Goal: Check status: Check status

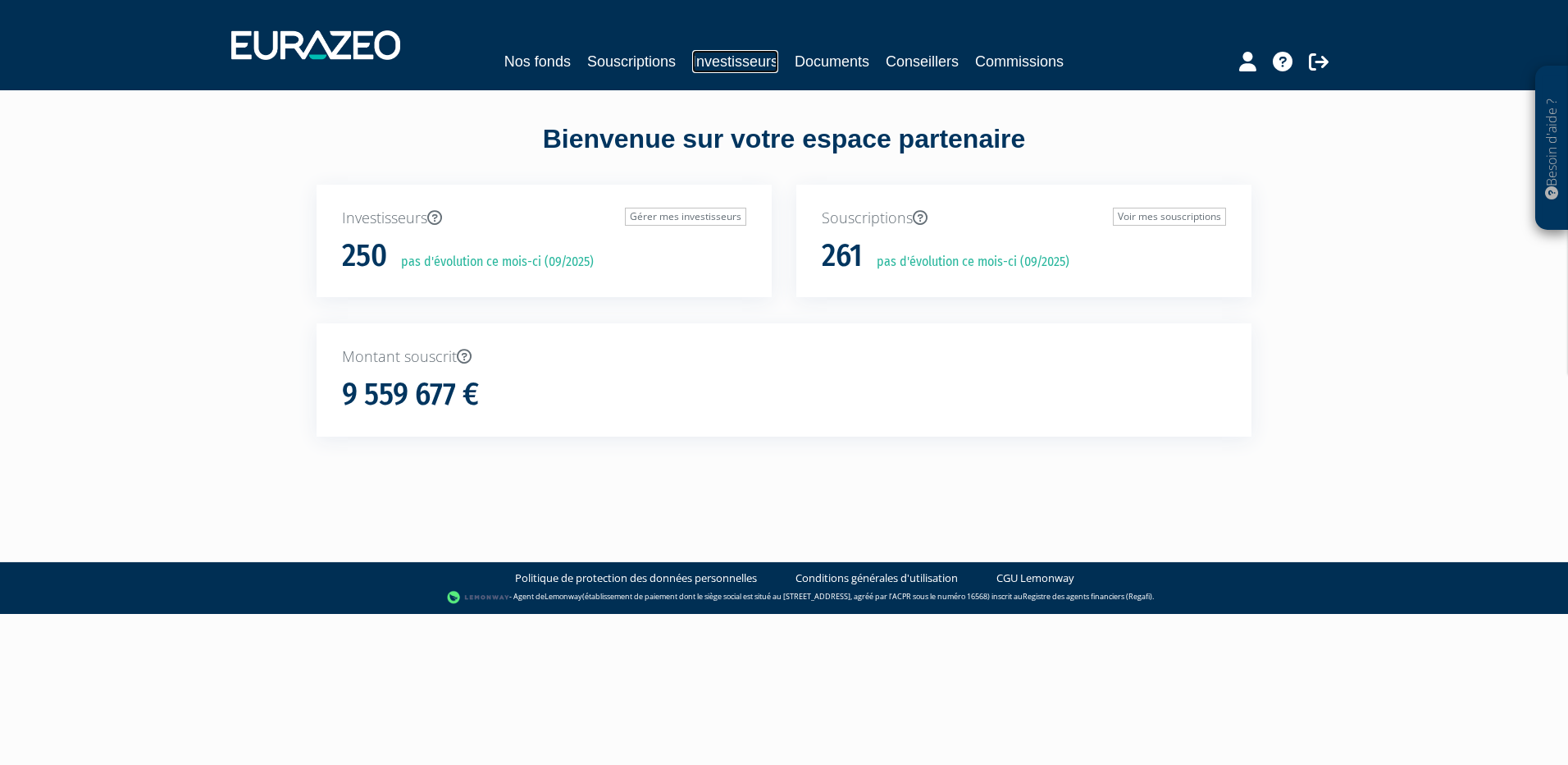
click at [724, 59] on link "Investisseurs" at bounding box center [735, 61] width 87 height 23
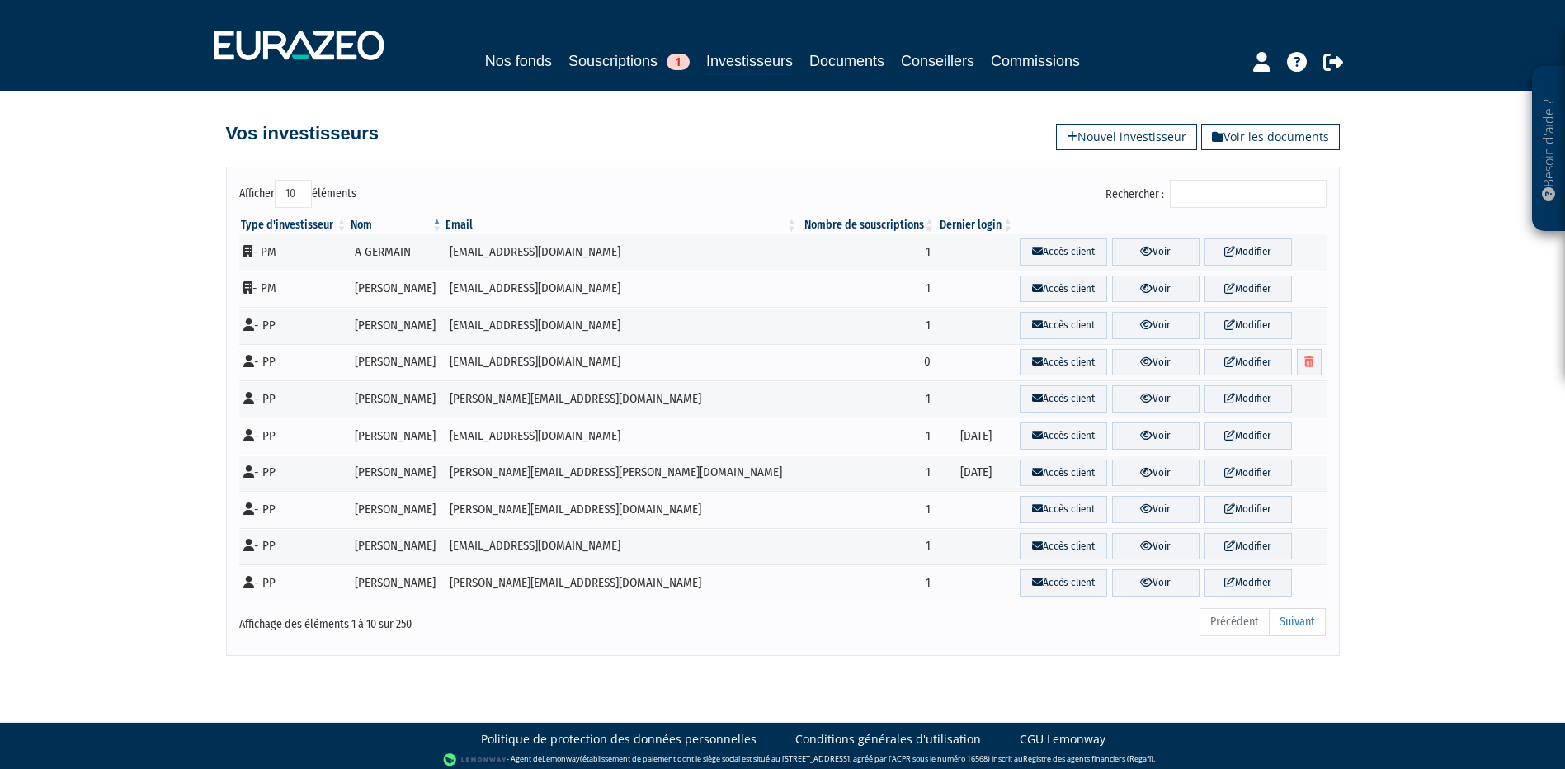
click at [1215, 207] on input "Rechercher :" at bounding box center [1248, 194] width 157 height 28
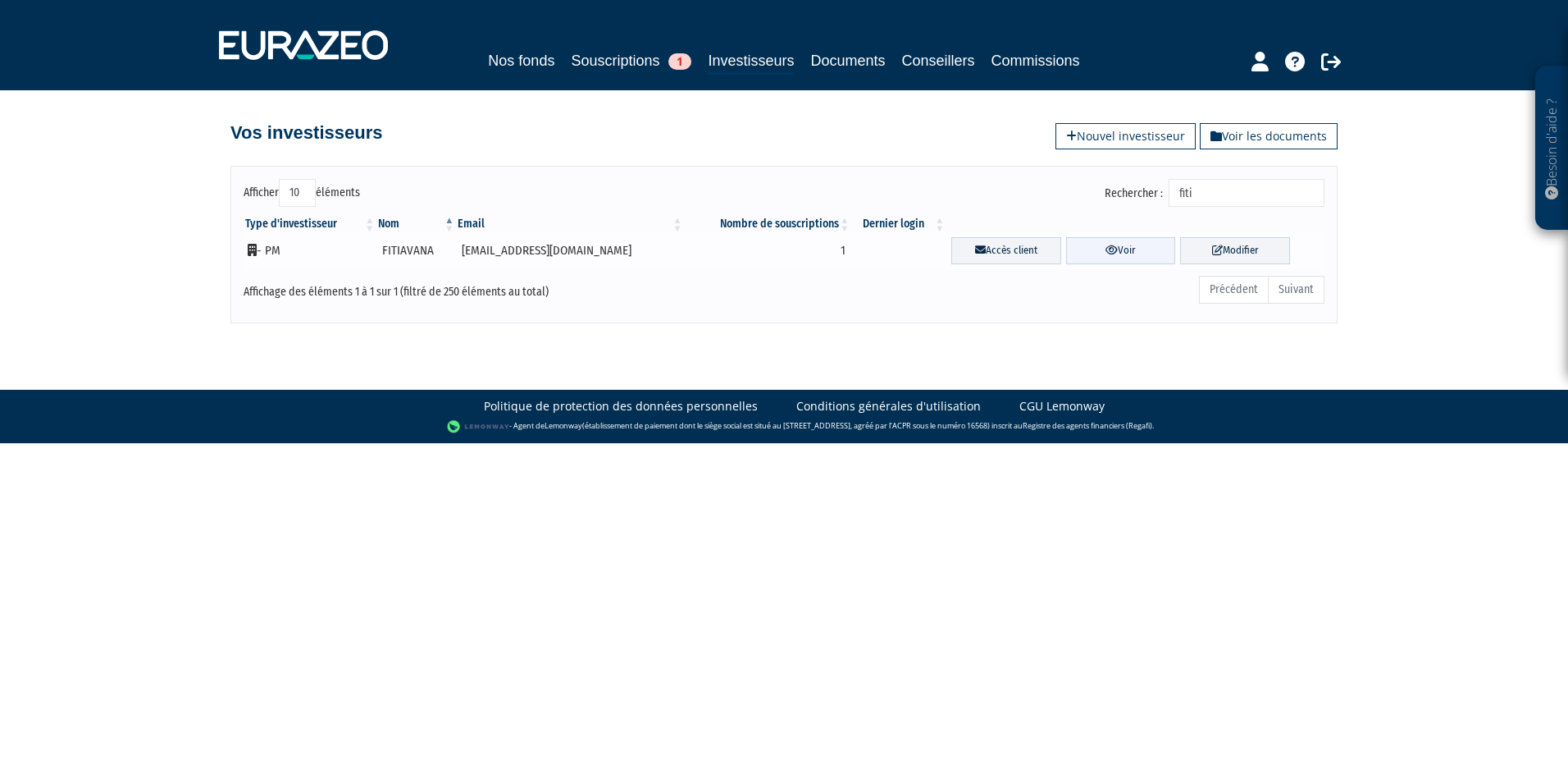
type input "fiti"
click at [1067, 255] on link "Voir" at bounding box center [1122, 250] width 110 height 27
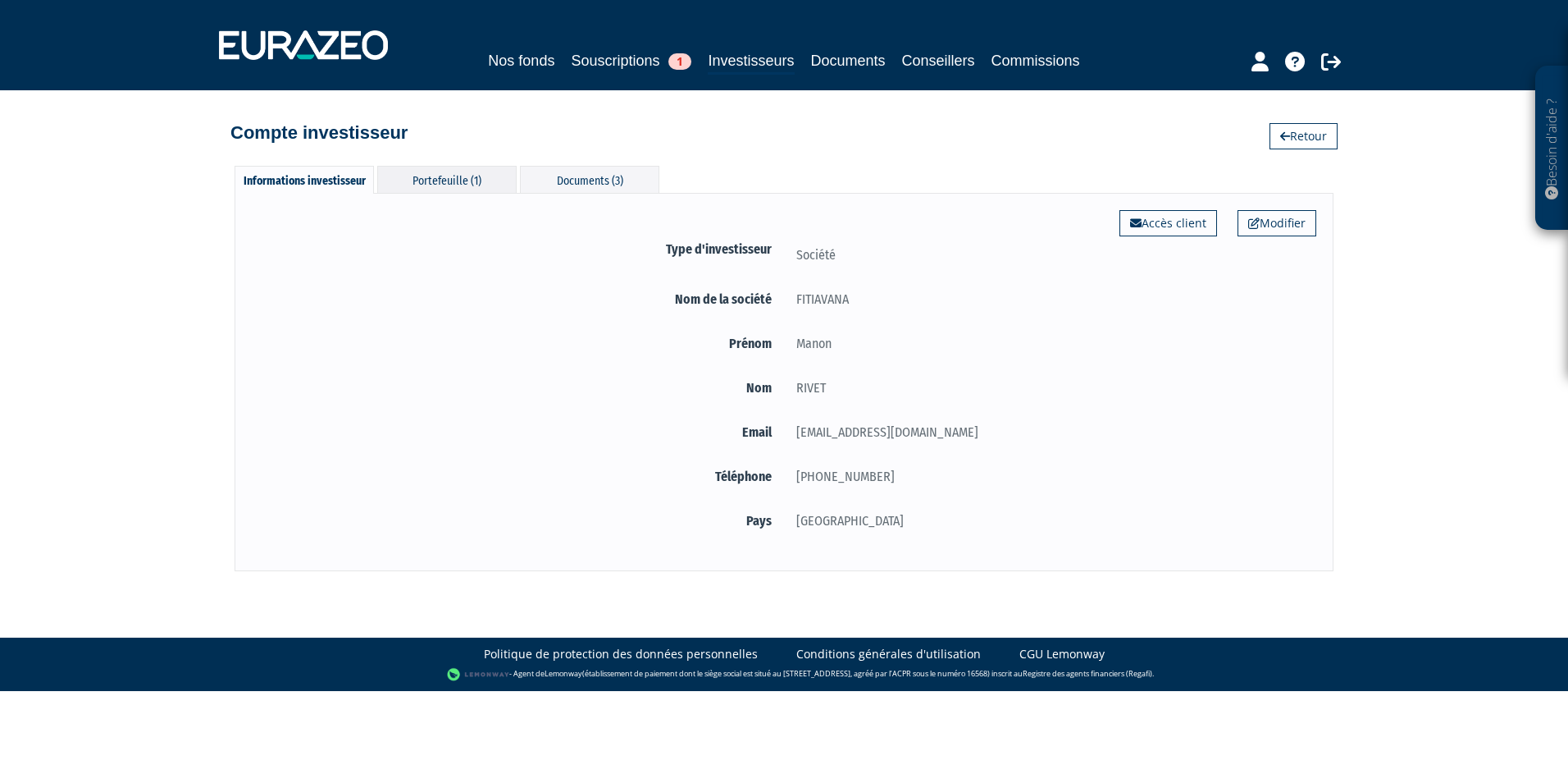
click at [468, 188] on div "Portefeuille (1)" at bounding box center [447, 179] width 139 height 27
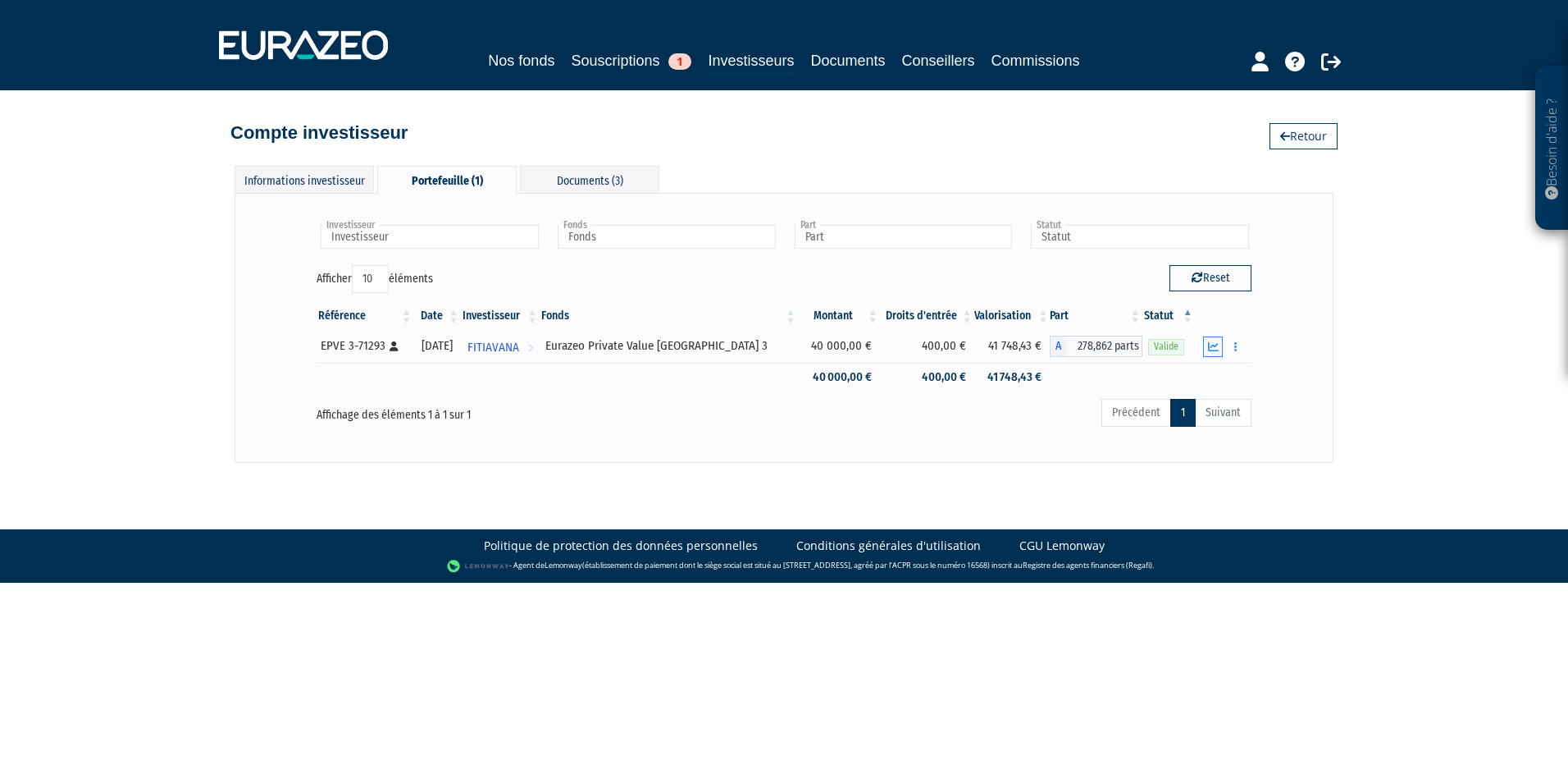
click at [1217, 352] on button "button" at bounding box center [1213, 346] width 20 height 21
